Goal: Complete application form

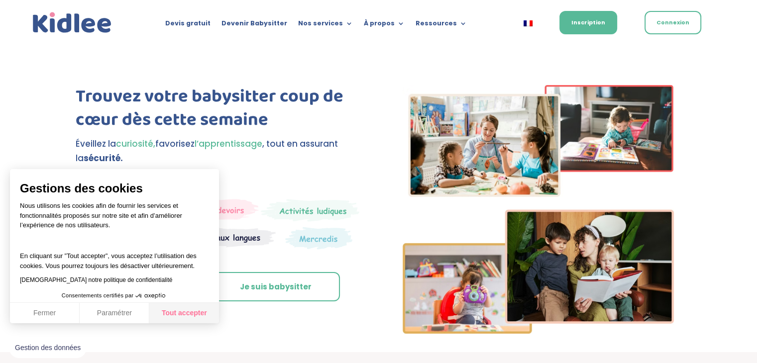
click at [187, 315] on button "Tout accepter" at bounding box center [184, 313] width 70 height 21
checkbox input "true"
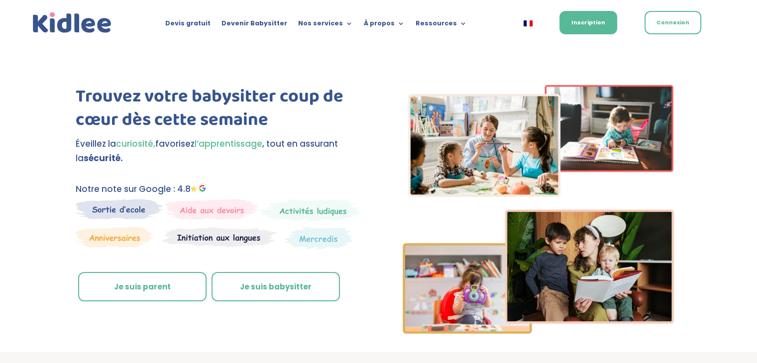
click at [151, 289] on link "Je suis parent" at bounding box center [142, 287] width 128 height 30
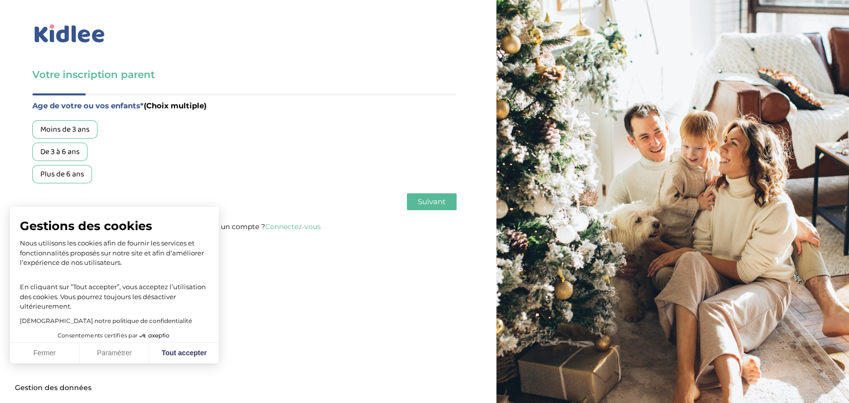
click at [457, 59] on div "Votre inscription parent Avant de poursuivre veuillez vérifier que tous les cha…" at bounding box center [245, 119] width 504 height 238
